Goal: Task Accomplishment & Management: Manage account settings

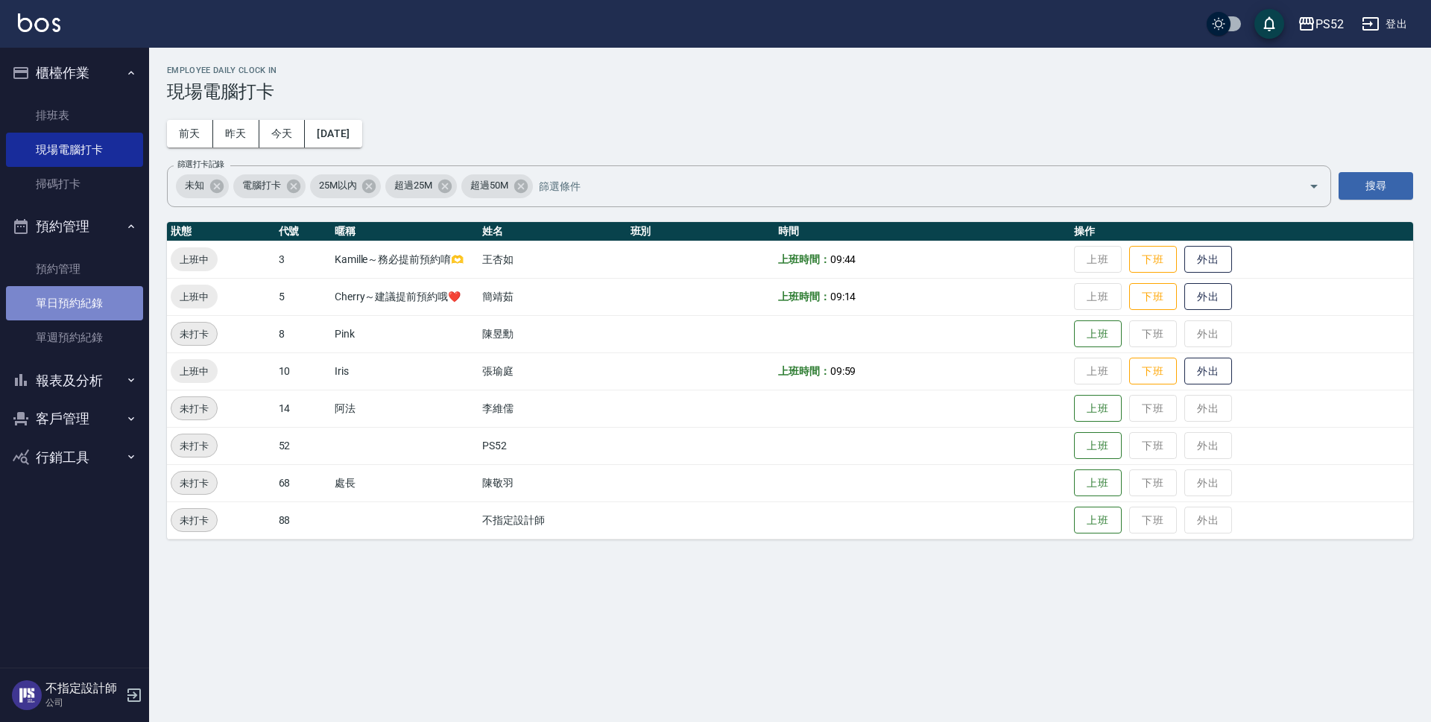
click at [86, 291] on link "單日預約紀錄" at bounding box center [74, 303] width 137 height 34
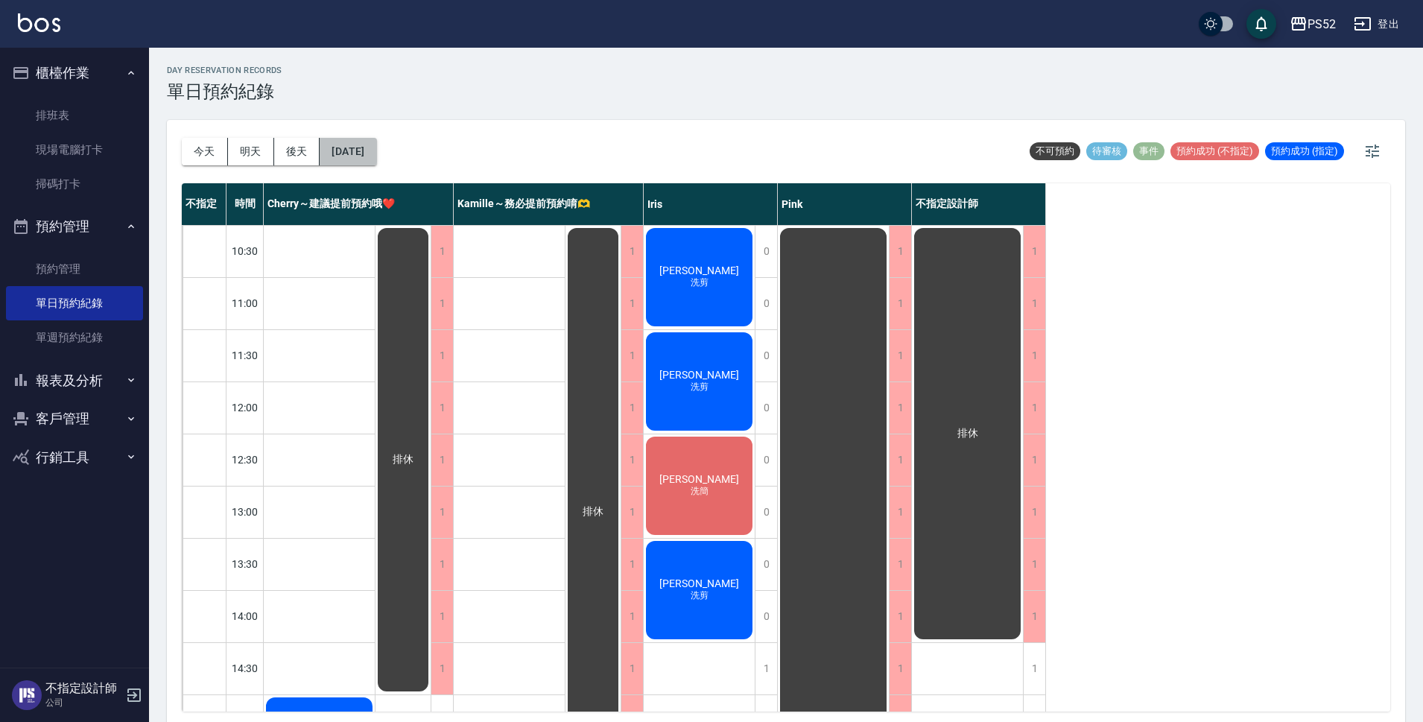
click at [367, 139] on button "[DATE]" at bounding box center [348, 152] width 57 height 28
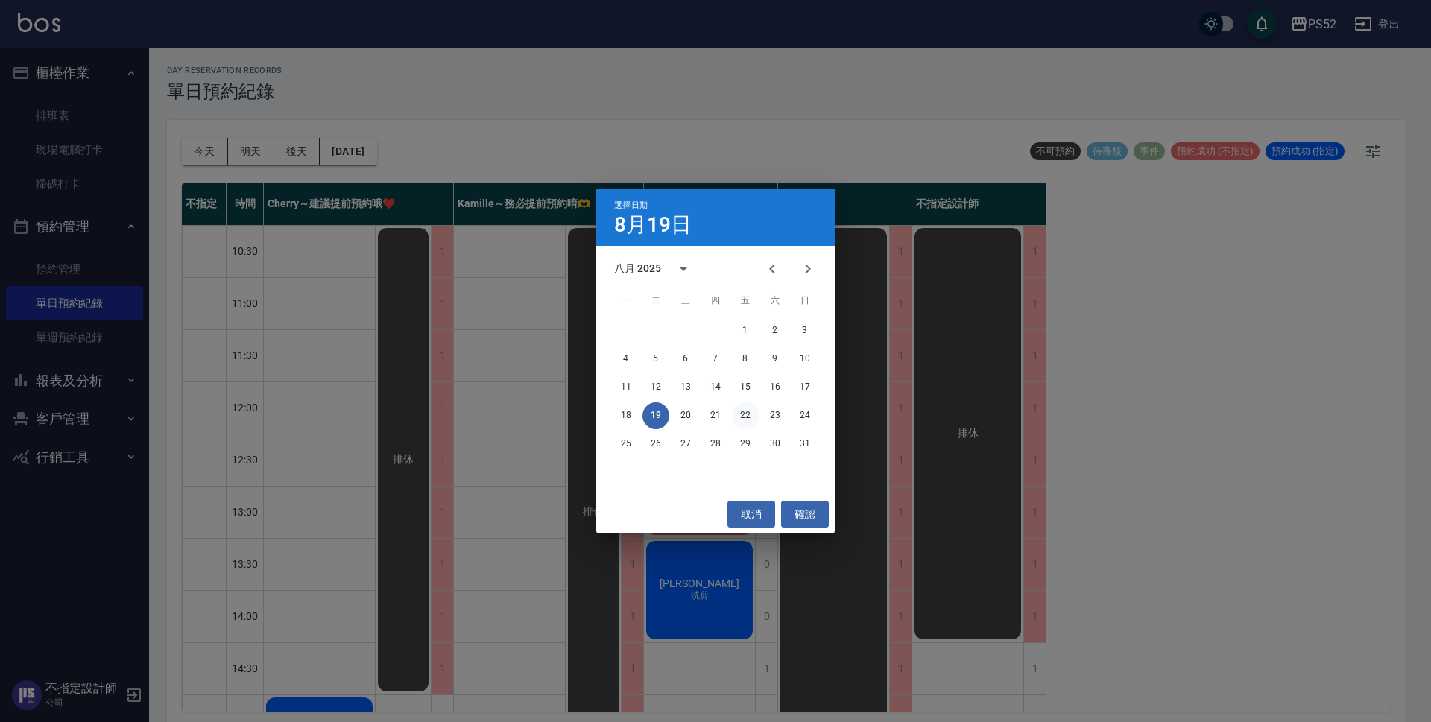
click at [743, 410] on button "22" at bounding box center [745, 415] width 27 height 27
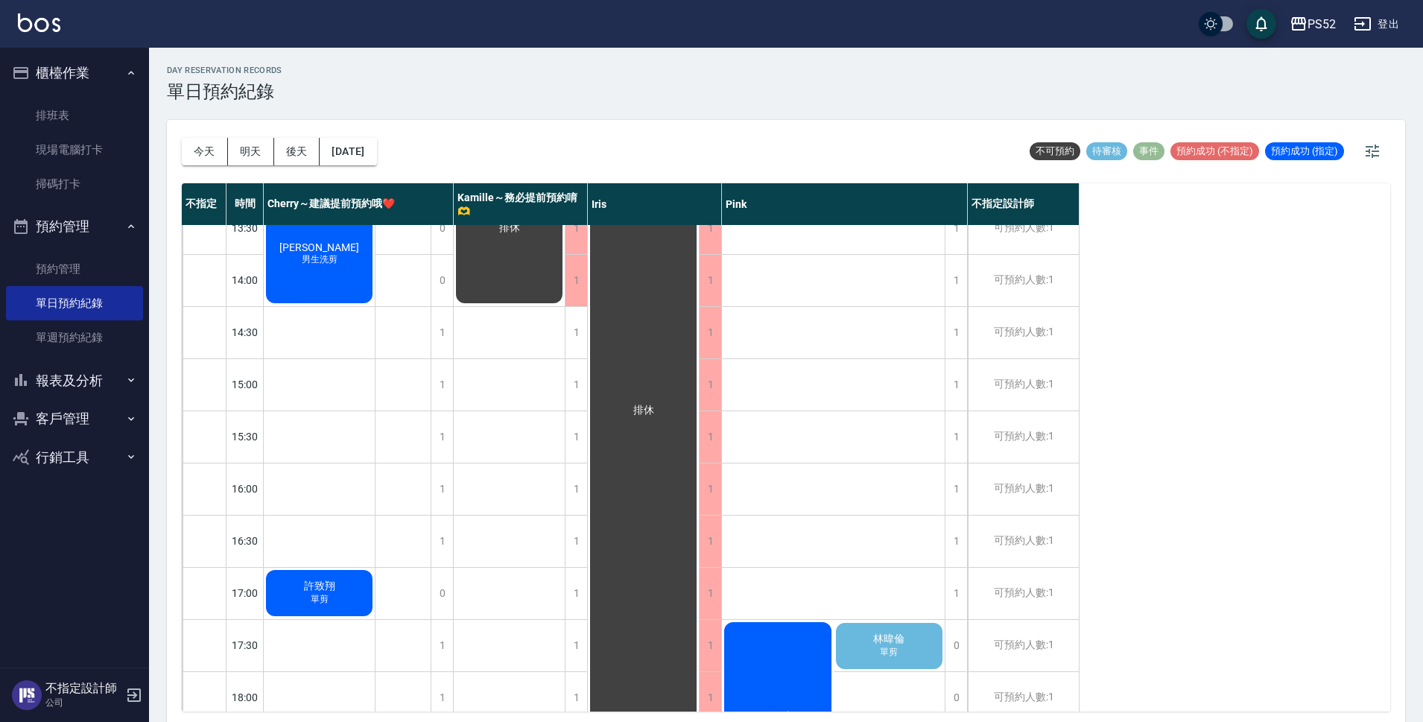
scroll to position [348, 0]
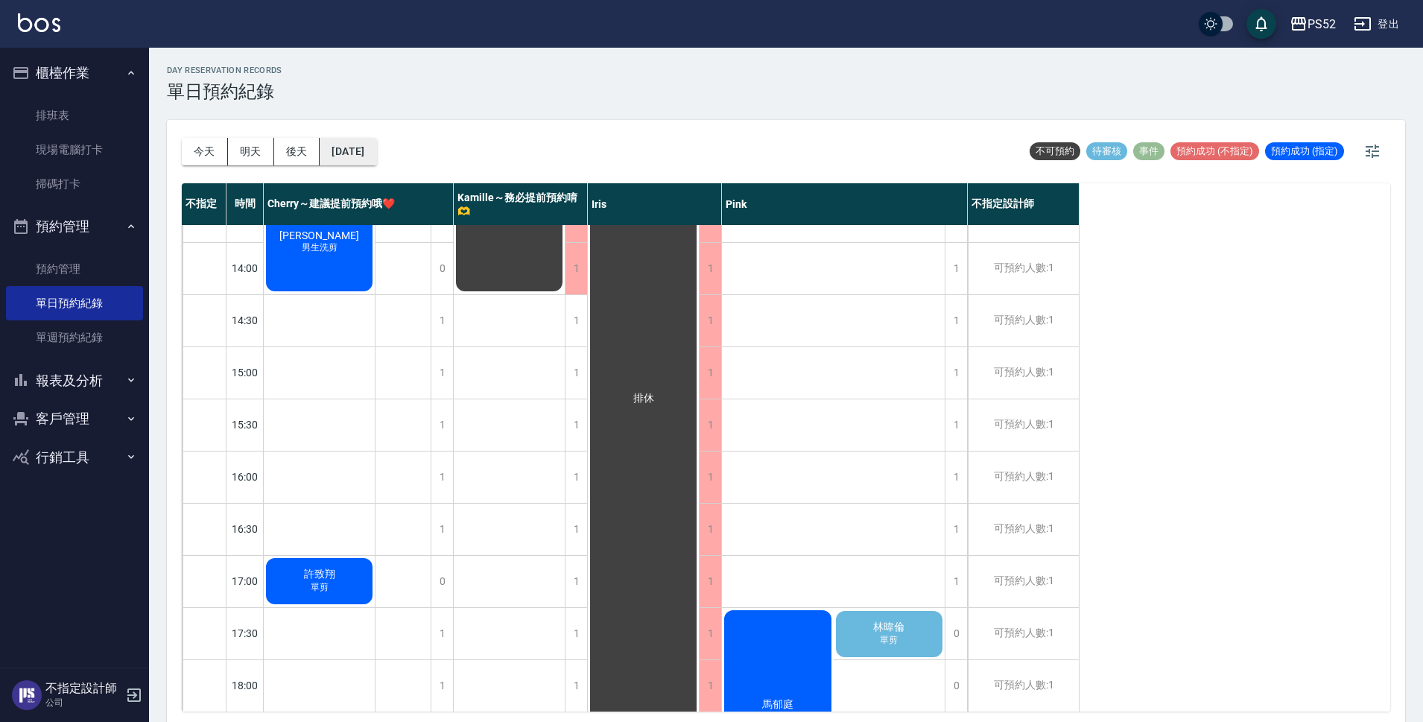
click at [376, 157] on button "[DATE]" at bounding box center [348, 152] width 57 height 28
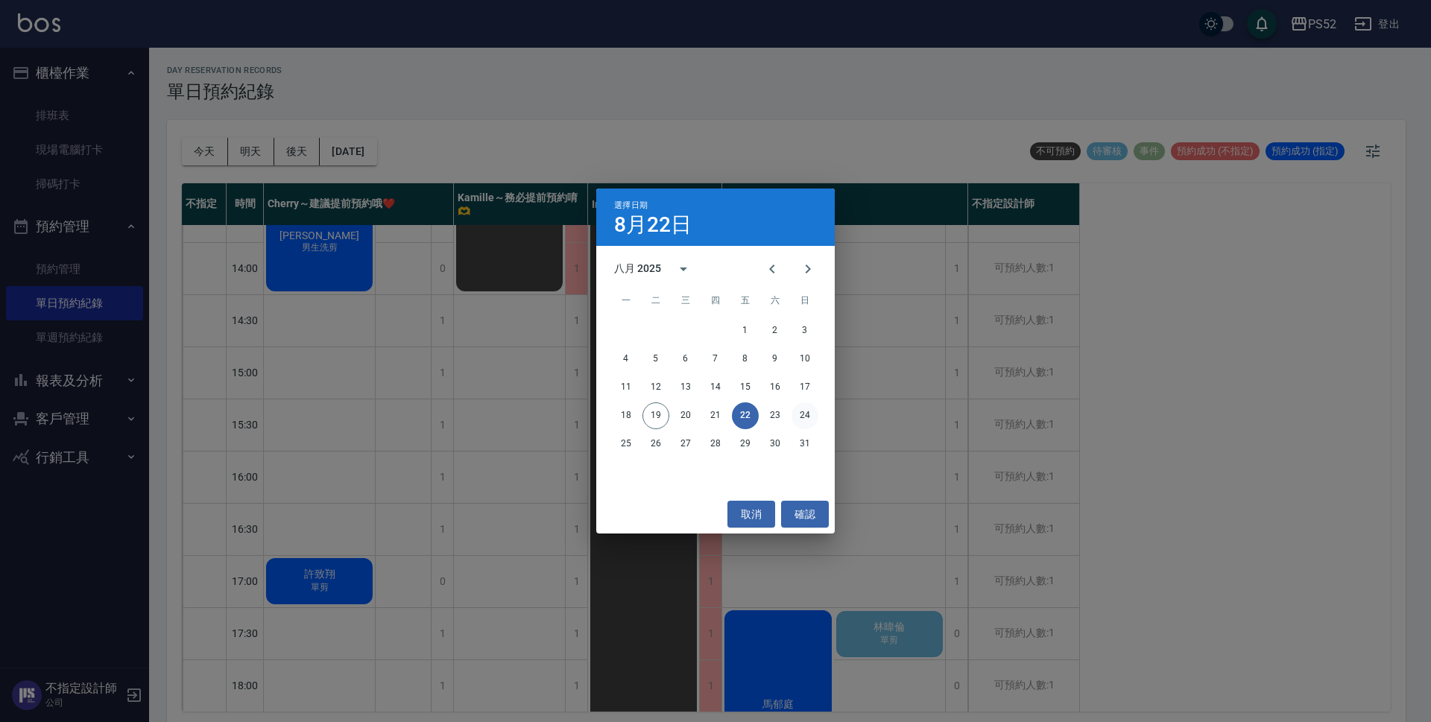
click at [805, 415] on button "24" at bounding box center [804, 415] width 27 height 27
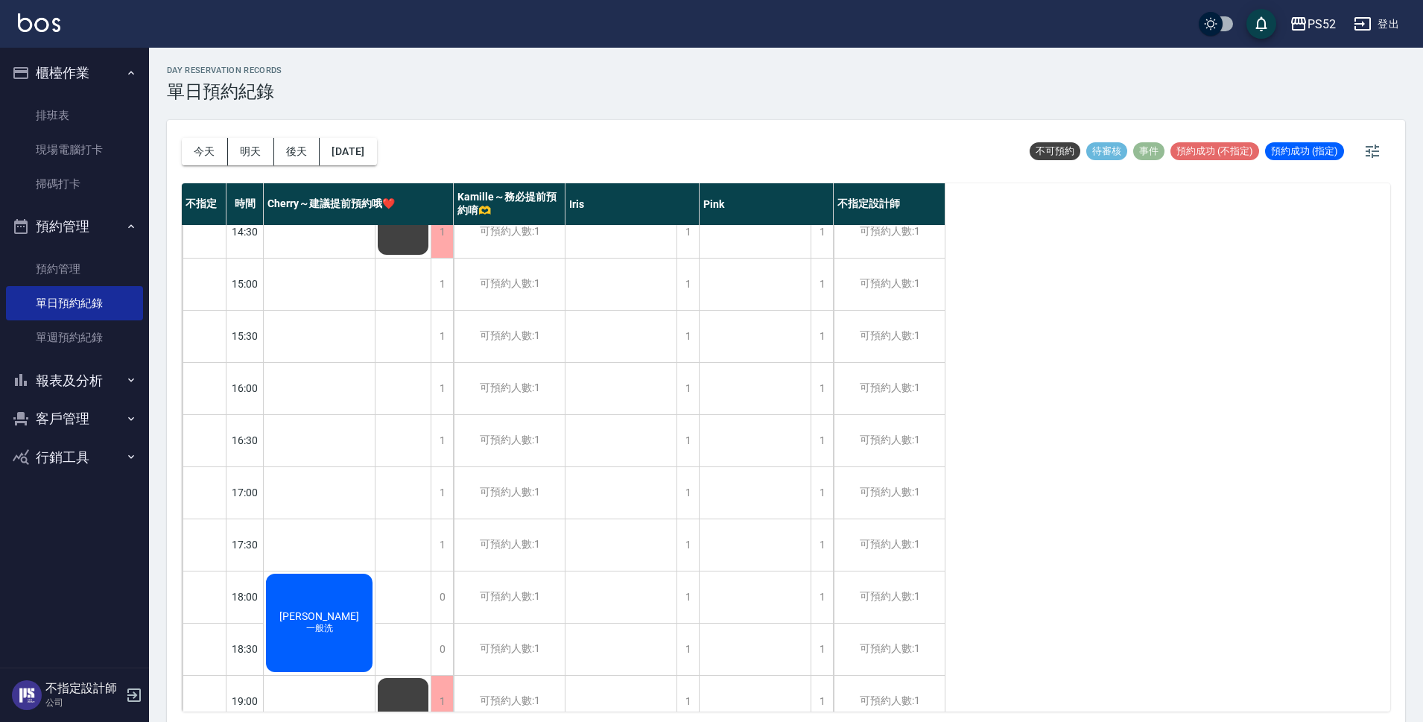
scroll to position [522, 0]
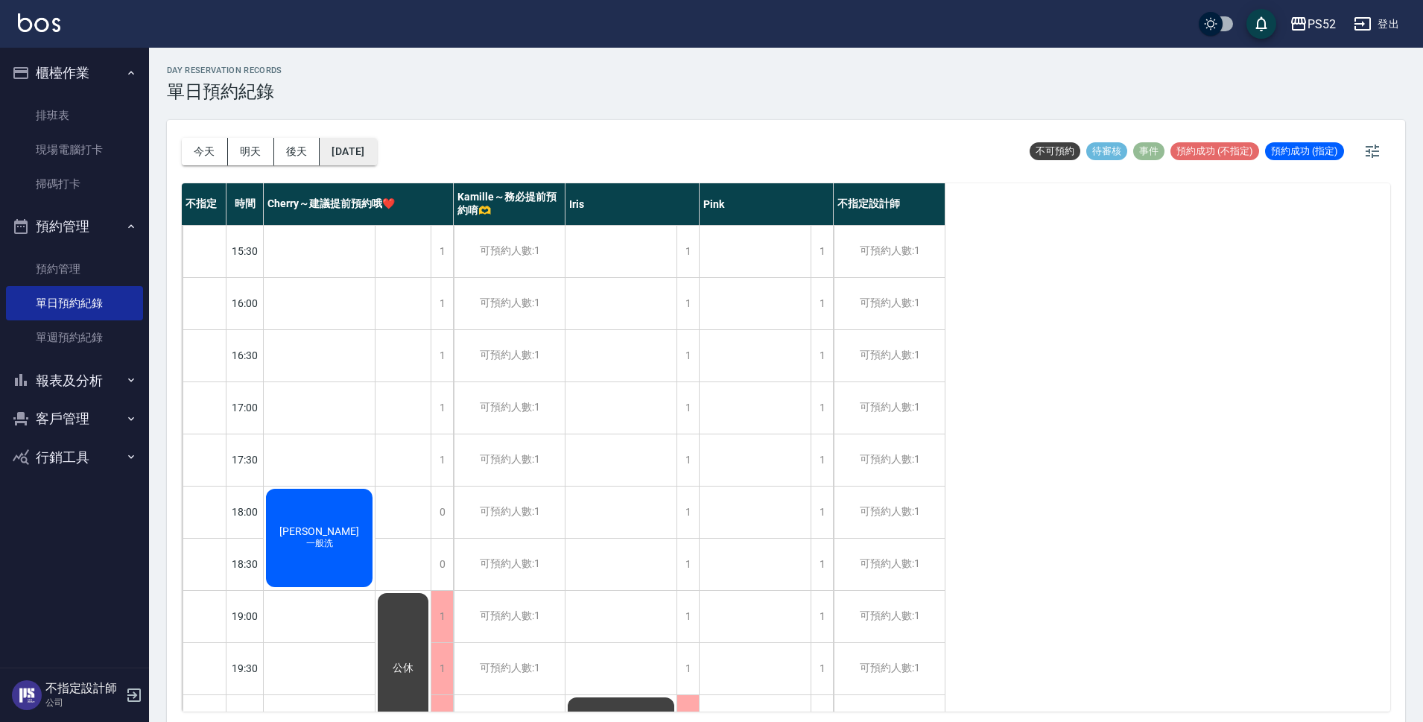
click at [376, 148] on button "[DATE]" at bounding box center [348, 152] width 57 height 28
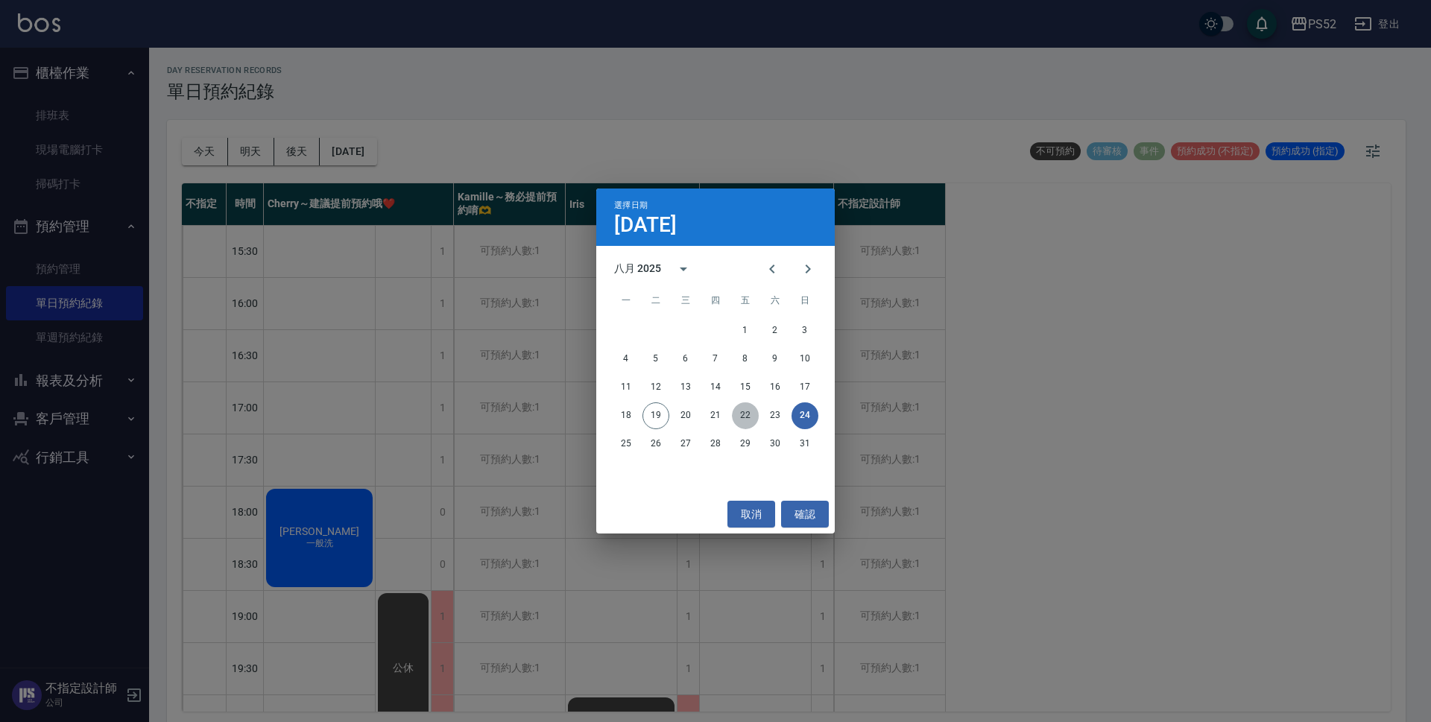
click at [744, 420] on button "22" at bounding box center [745, 415] width 27 height 27
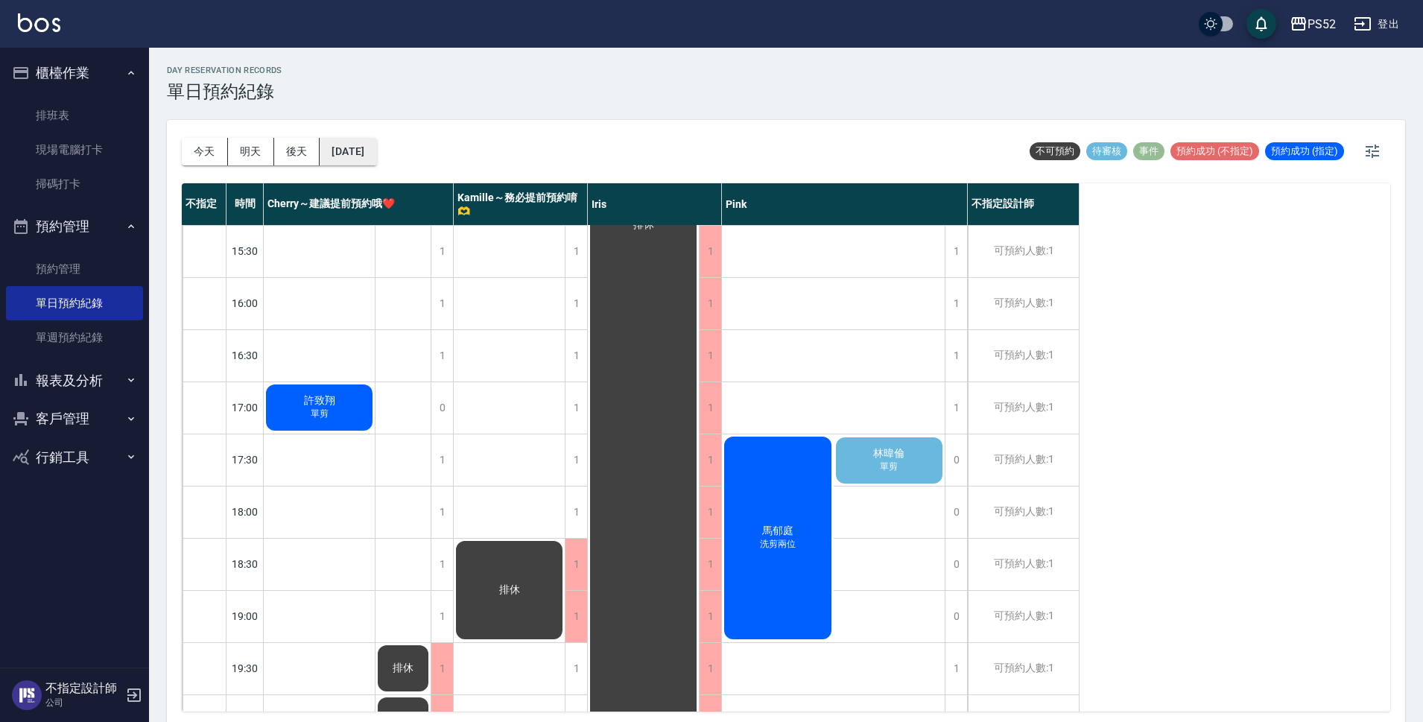
click at [350, 151] on button "[DATE]" at bounding box center [348, 152] width 57 height 28
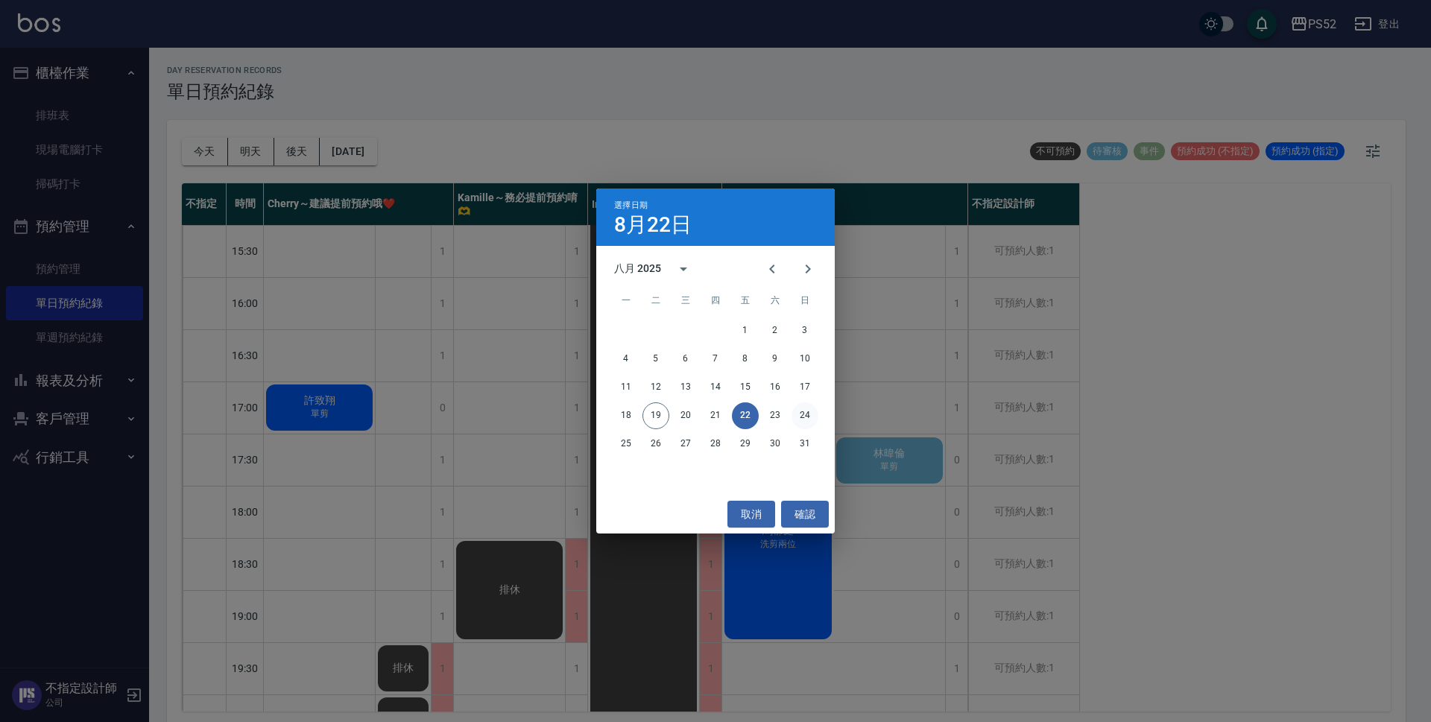
click at [803, 412] on button "24" at bounding box center [804, 415] width 27 height 27
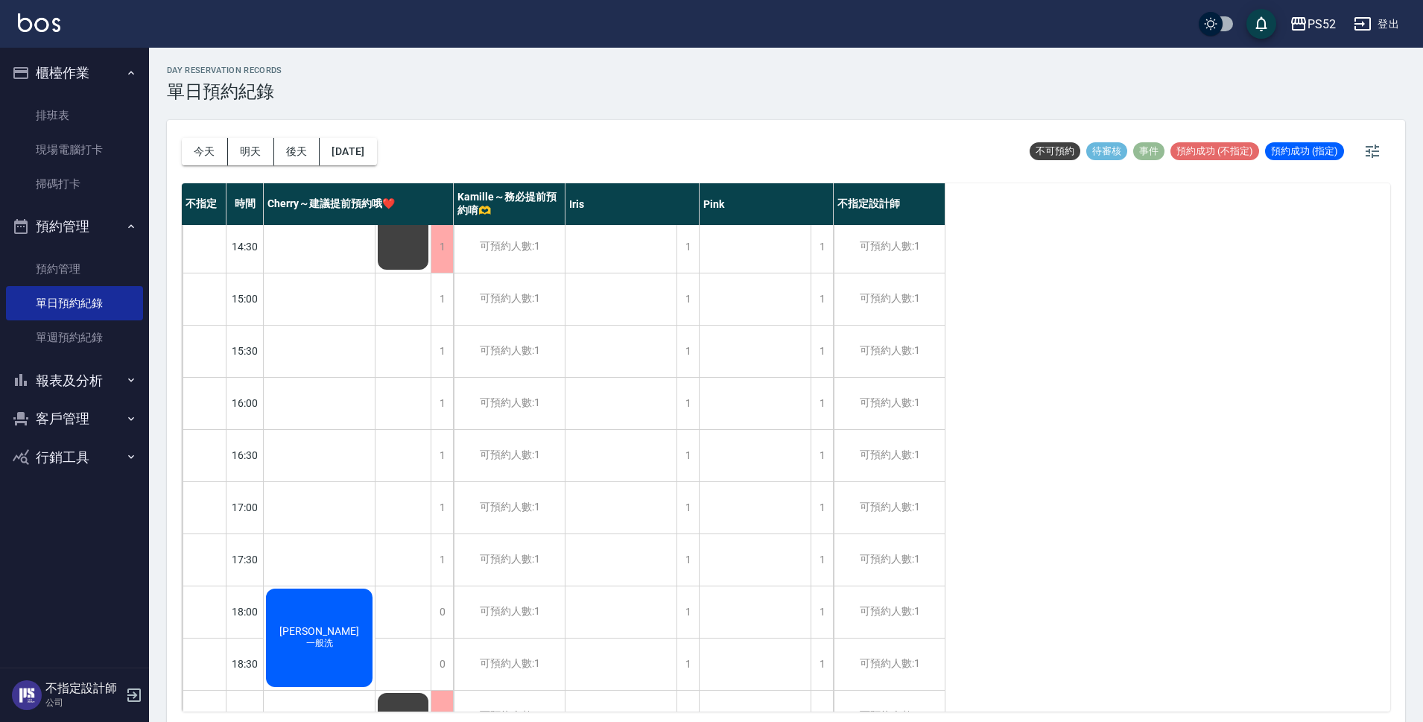
scroll to position [397, 0]
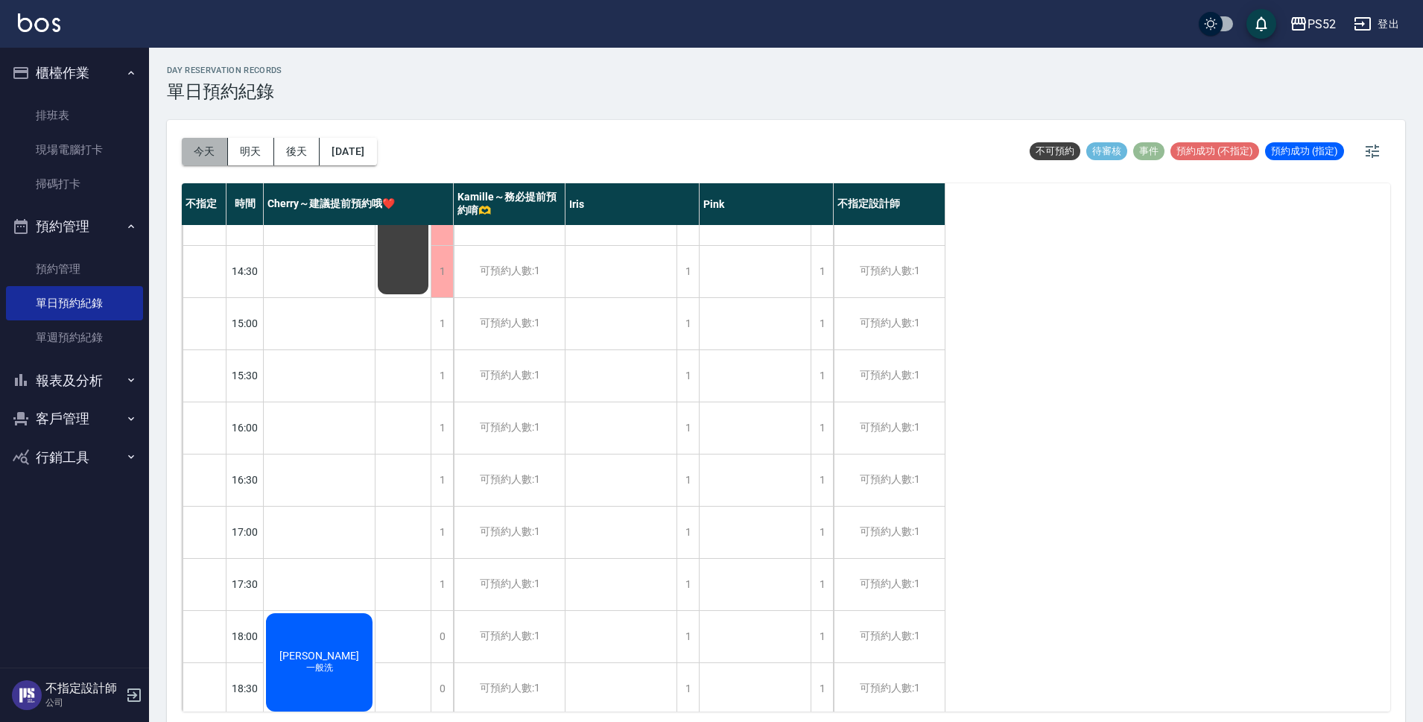
click at [207, 159] on button "今天" at bounding box center [205, 152] width 46 height 28
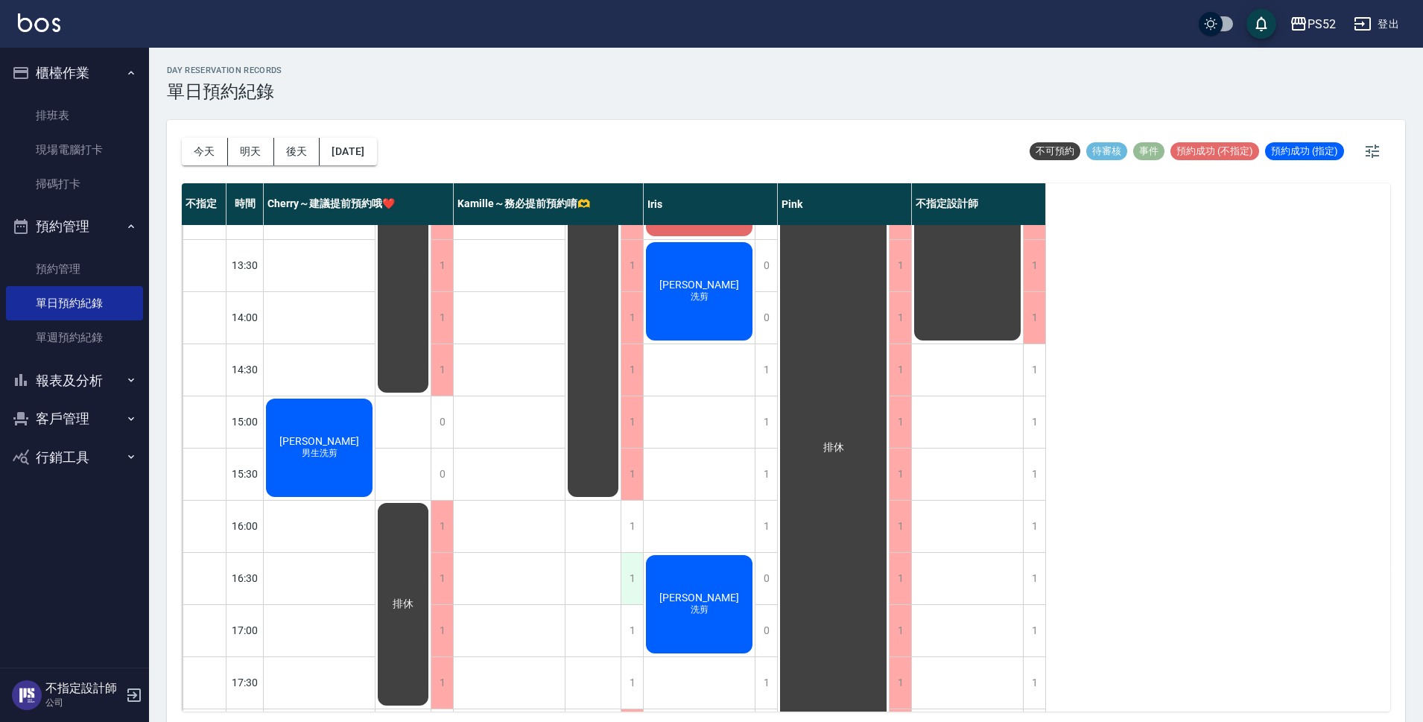
scroll to position [298, 0]
click at [95, 419] on button "客戶管理" at bounding box center [74, 418] width 137 height 39
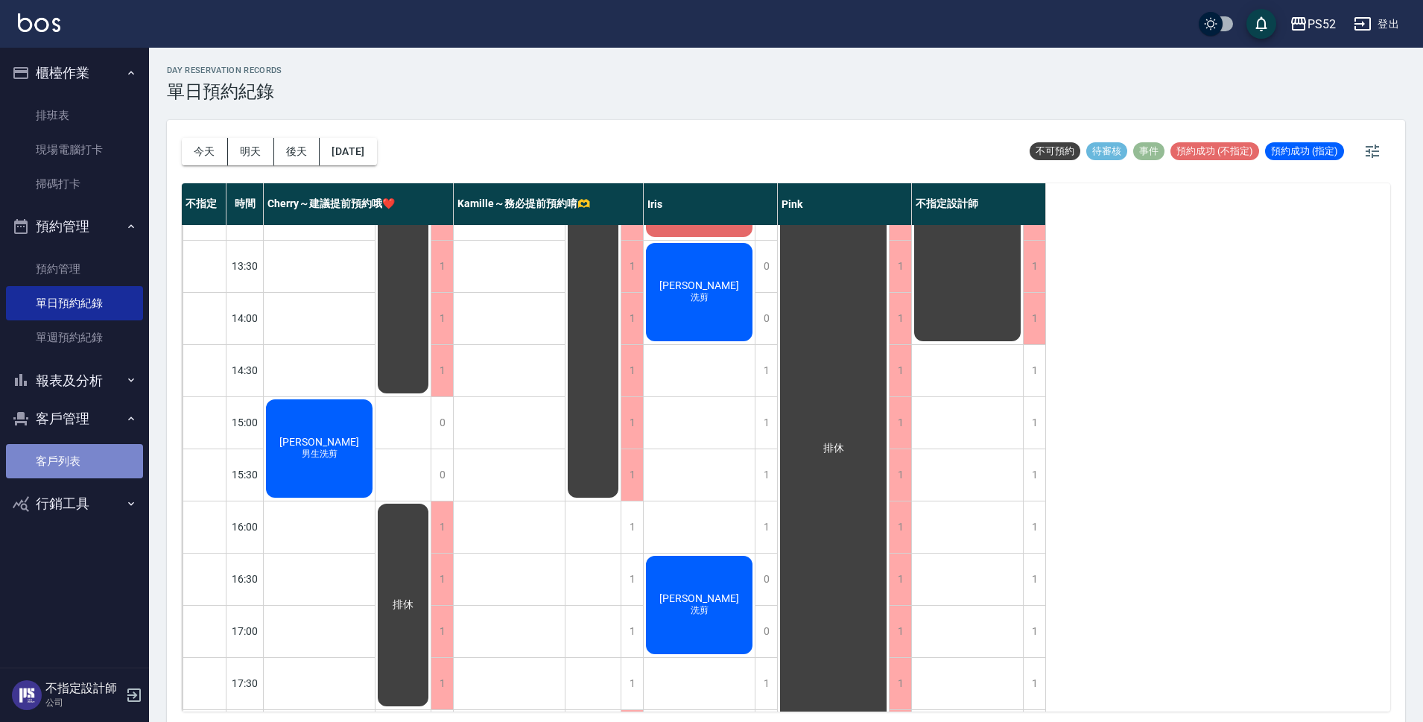
click at [39, 467] on link "客戶列表" at bounding box center [74, 461] width 137 height 34
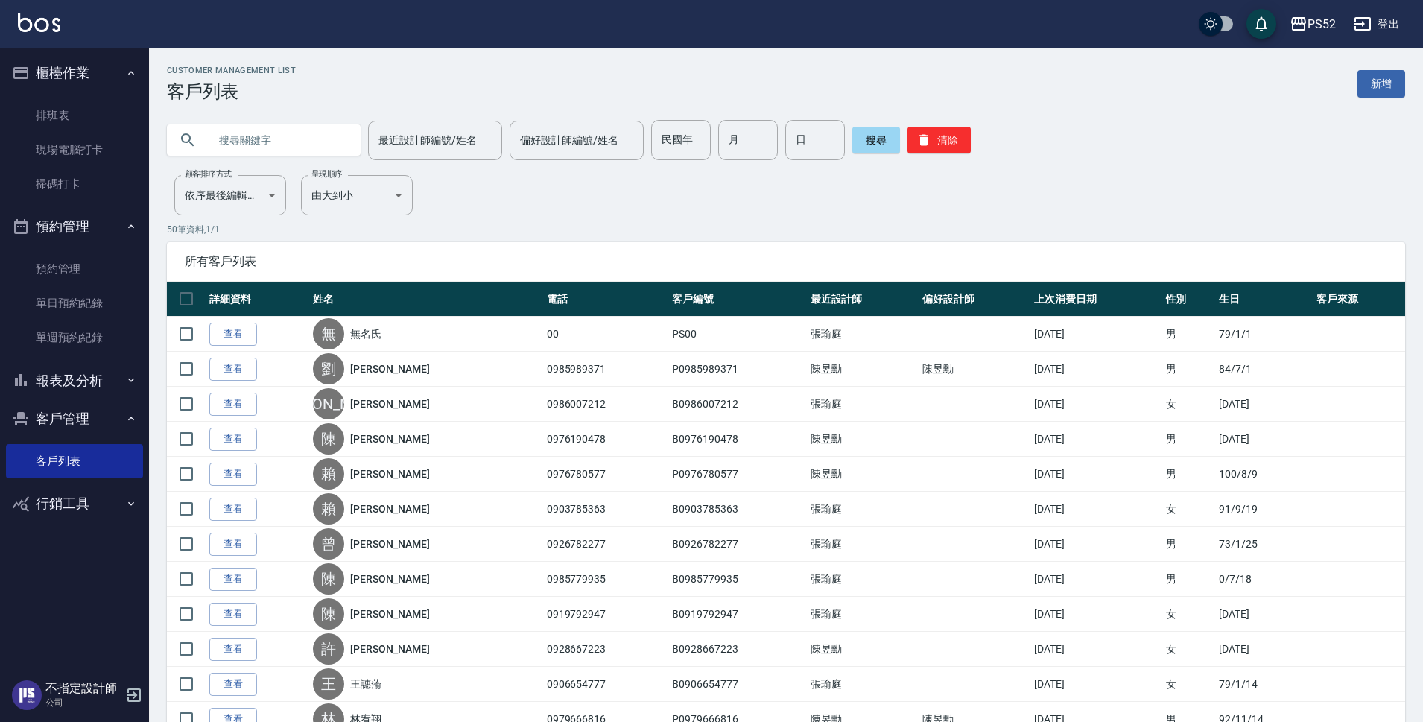
click at [275, 139] on input "text" at bounding box center [279, 140] width 140 height 40
type input "0905376"
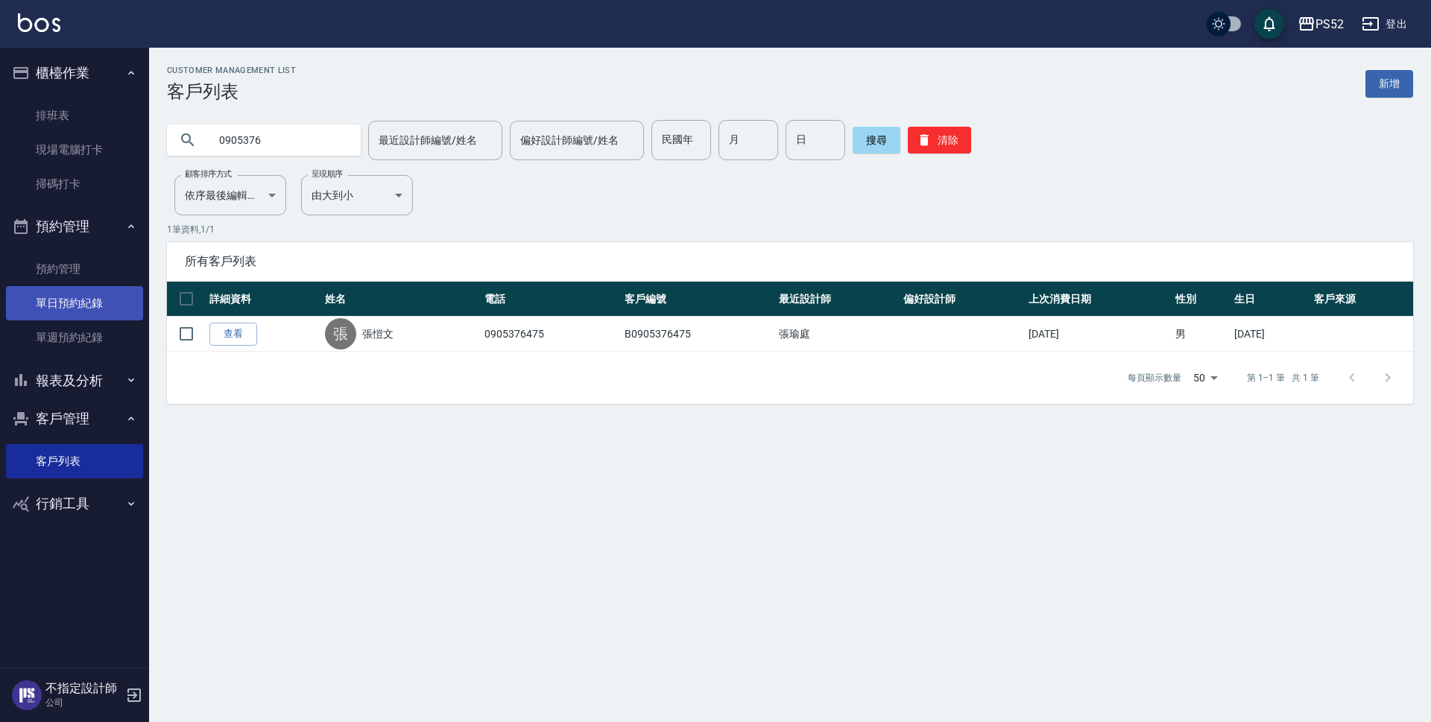
click at [89, 297] on link "單日預約紀錄" at bounding box center [74, 303] width 137 height 34
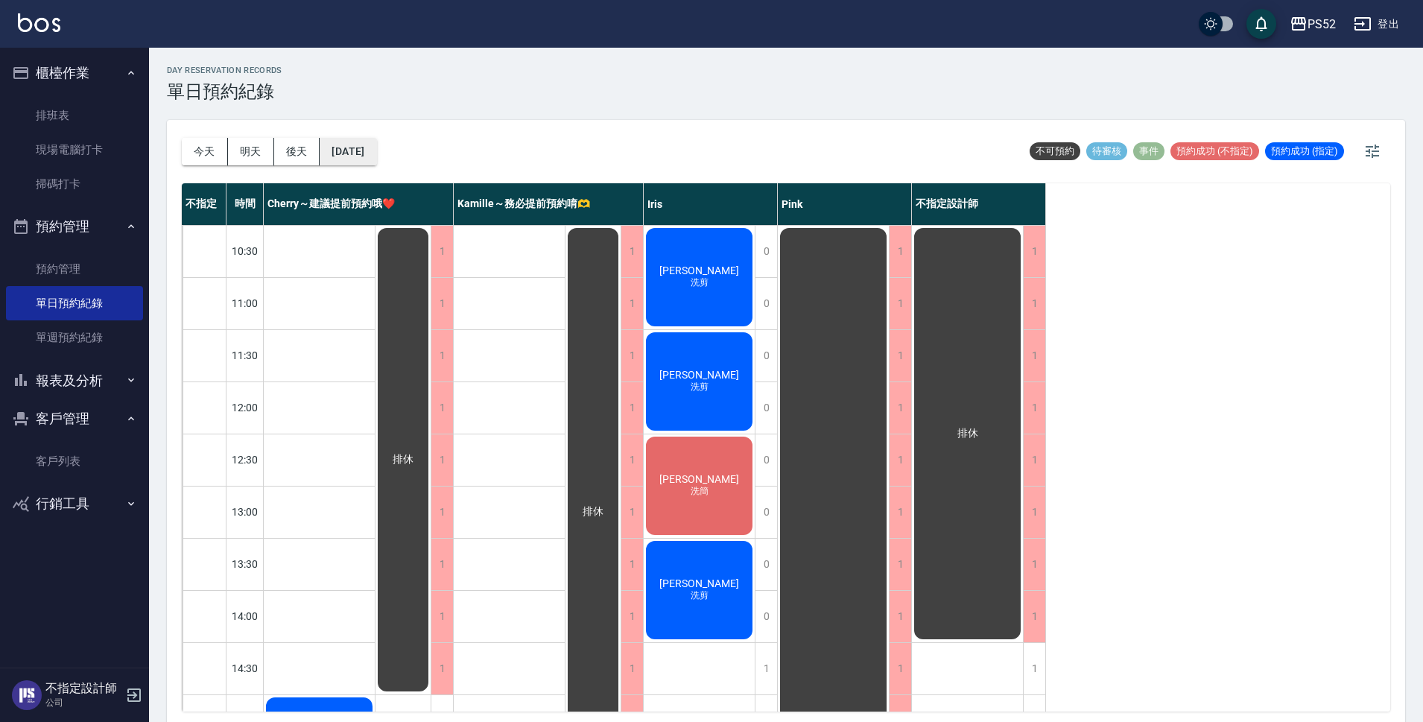
click at [376, 145] on button "[DATE]" at bounding box center [348, 152] width 57 height 28
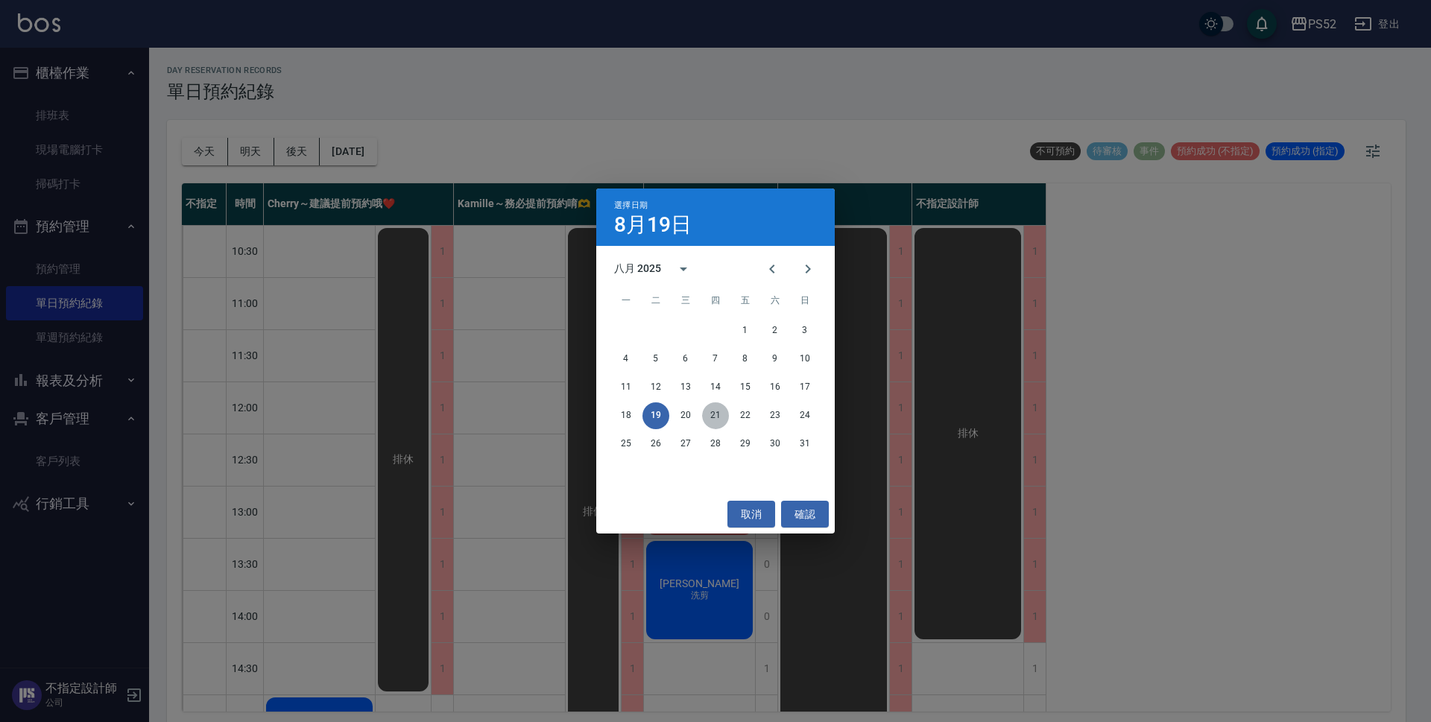
click at [715, 427] on button "21" at bounding box center [715, 415] width 27 height 27
